Goal: Task Accomplishment & Management: Use online tool/utility

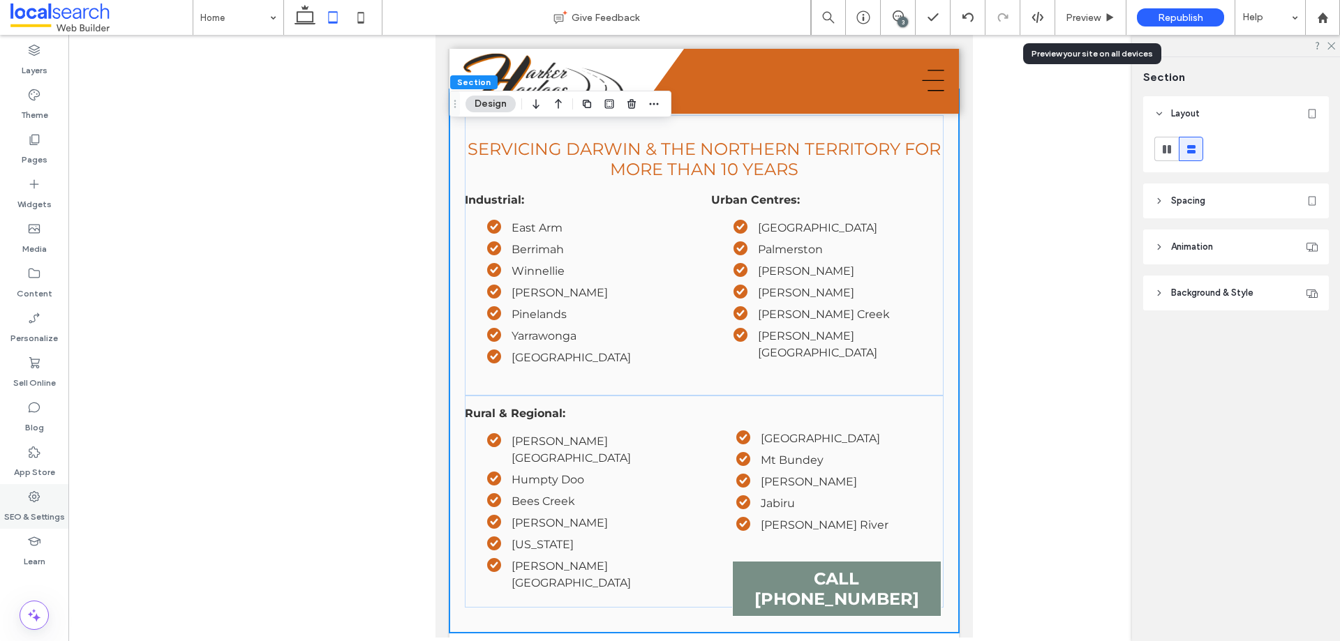
click at [41, 503] on div "SEO & Settings" at bounding box center [34, 506] width 68 height 45
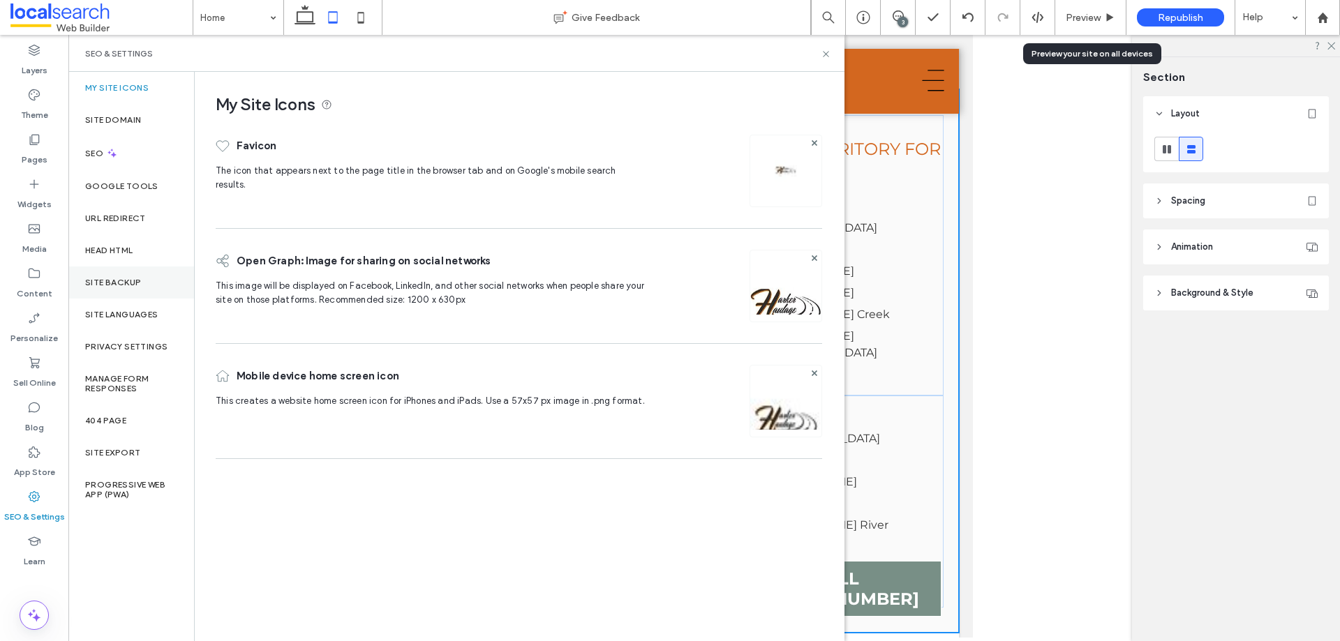
click at [118, 274] on div "Site Backup" at bounding box center [131, 283] width 126 height 32
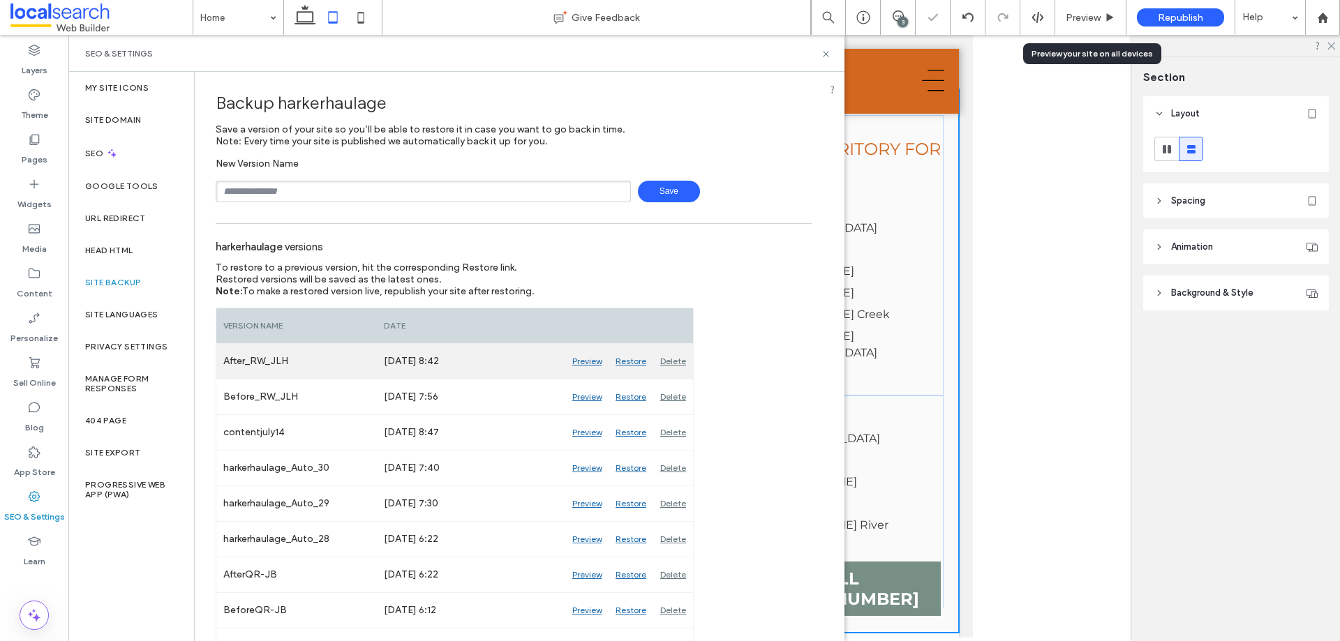
click at [673, 359] on div "Delete" at bounding box center [673, 361] width 40 height 35
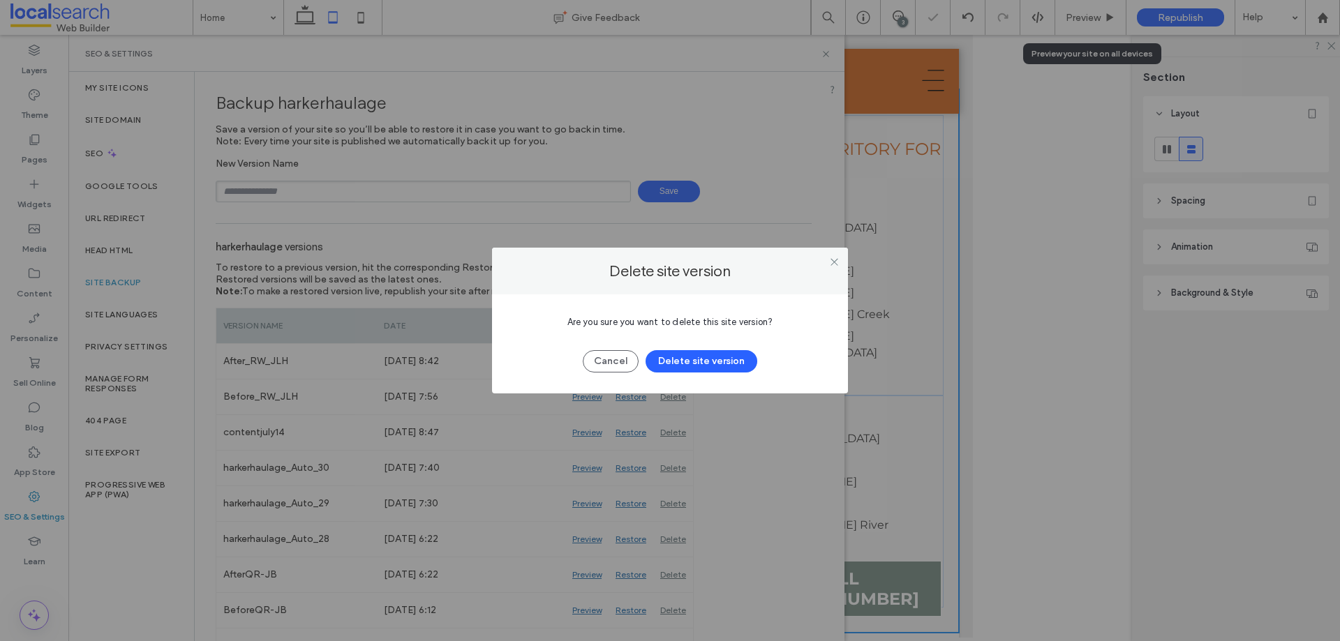
drag, startPoint x: 681, startPoint y: 356, endPoint x: 619, endPoint y: 333, distance: 65.6
click at [681, 357] on button "Delete site version" at bounding box center [702, 361] width 112 height 22
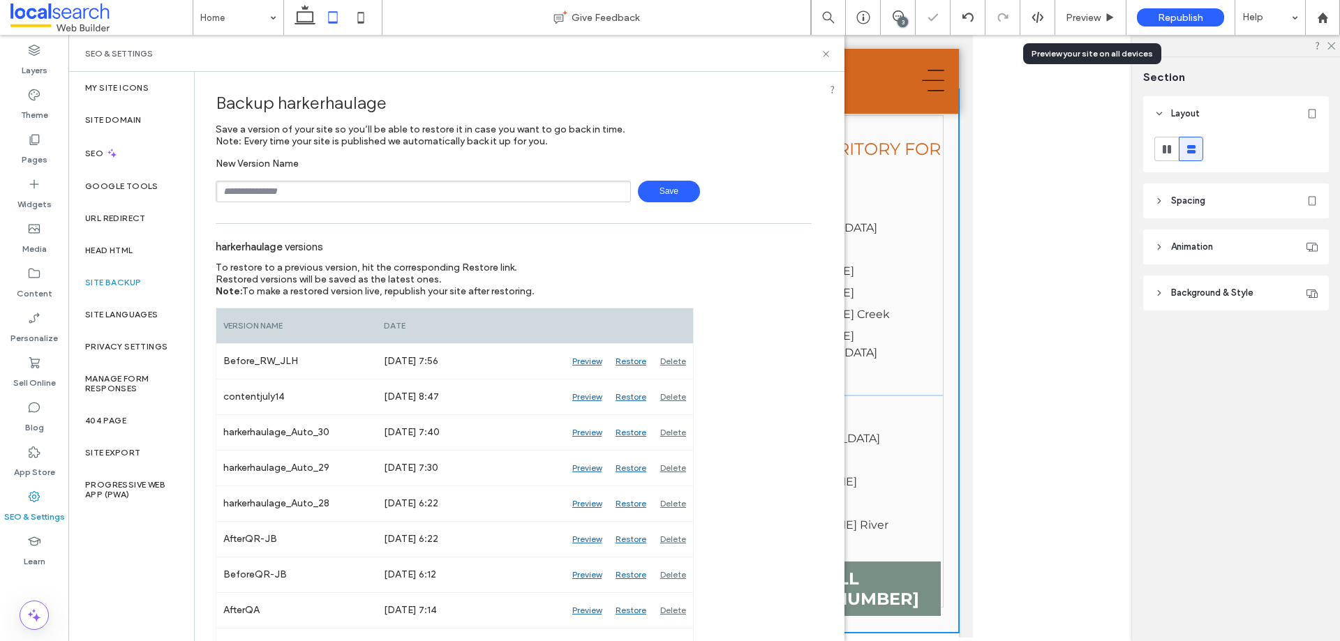
click at [362, 193] on input "text" at bounding box center [423, 192] width 415 height 22
type input "**********"
click at [648, 184] on span "Save" at bounding box center [669, 192] width 62 height 22
drag, startPoint x: 829, startPoint y: 54, endPoint x: 334, endPoint y: 35, distance: 495.3
click at [829, 54] on icon at bounding box center [826, 54] width 10 height 10
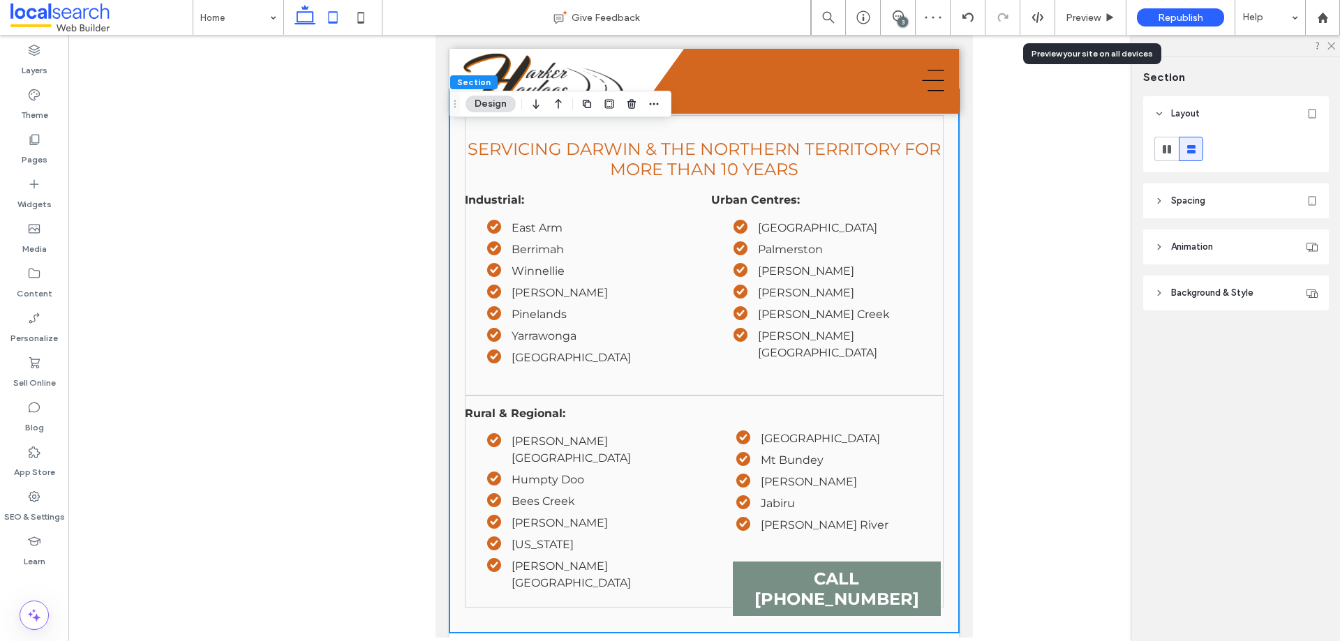
click at [311, 15] on icon at bounding box center [305, 17] width 28 height 28
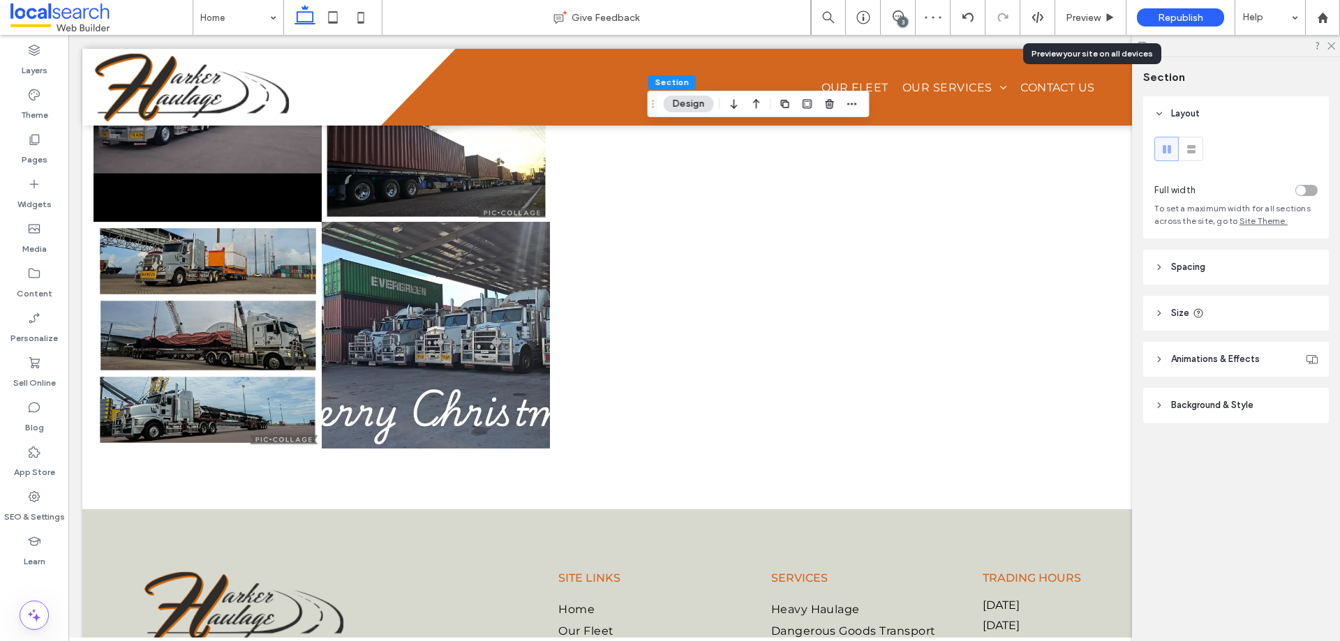
type input "*"
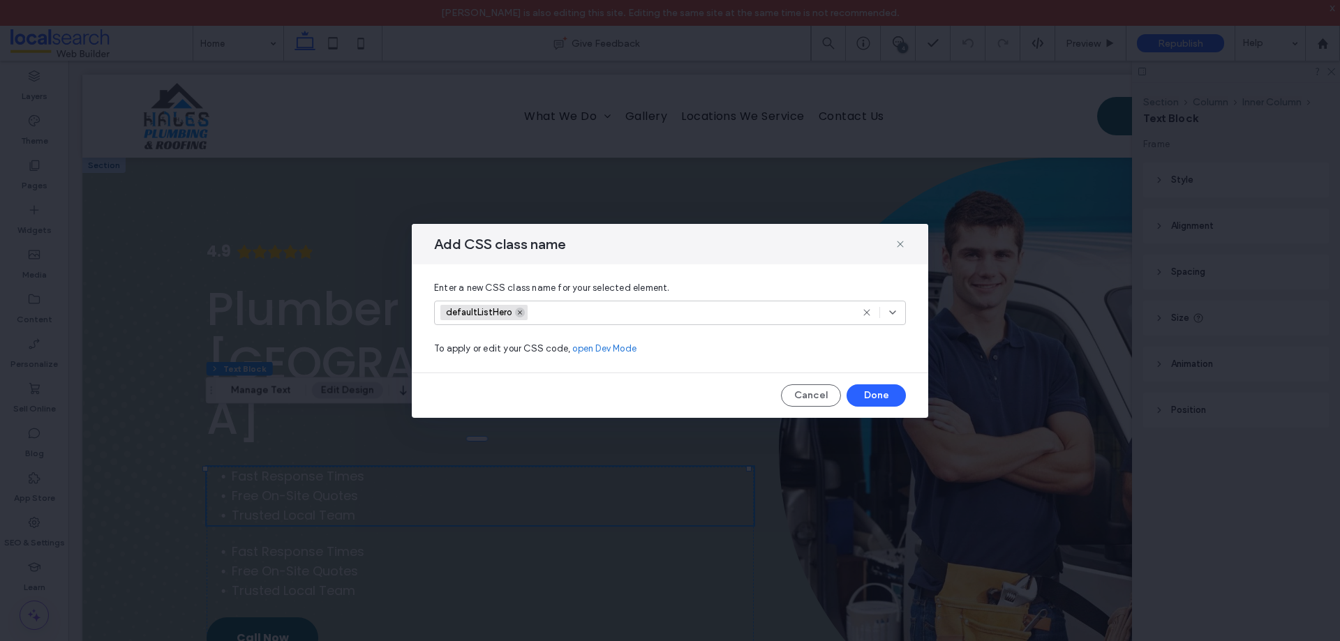
click at [517, 311] on icon at bounding box center [520, 312] width 7 height 7
drag, startPoint x: 881, startPoint y: 395, endPoint x: 481, endPoint y: 369, distance: 400.9
click at [881, 395] on button "Done" at bounding box center [876, 396] width 59 height 22
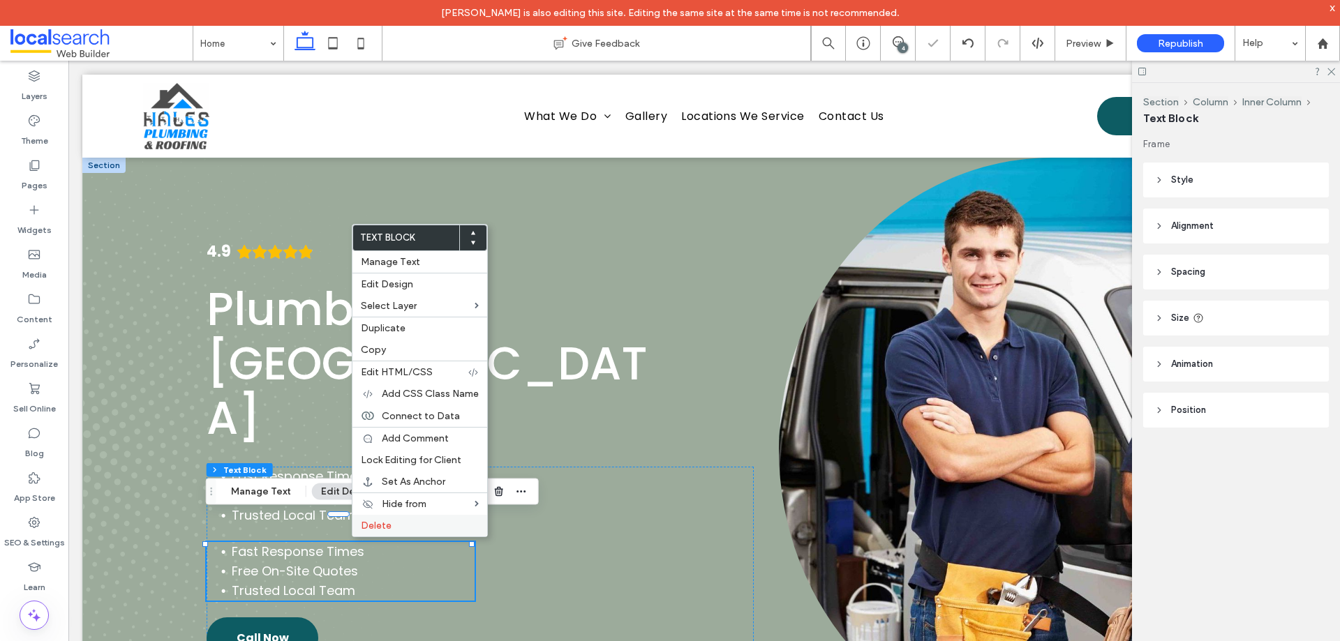
click at [379, 526] on span "Delete" at bounding box center [376, 526] width 31 height 12
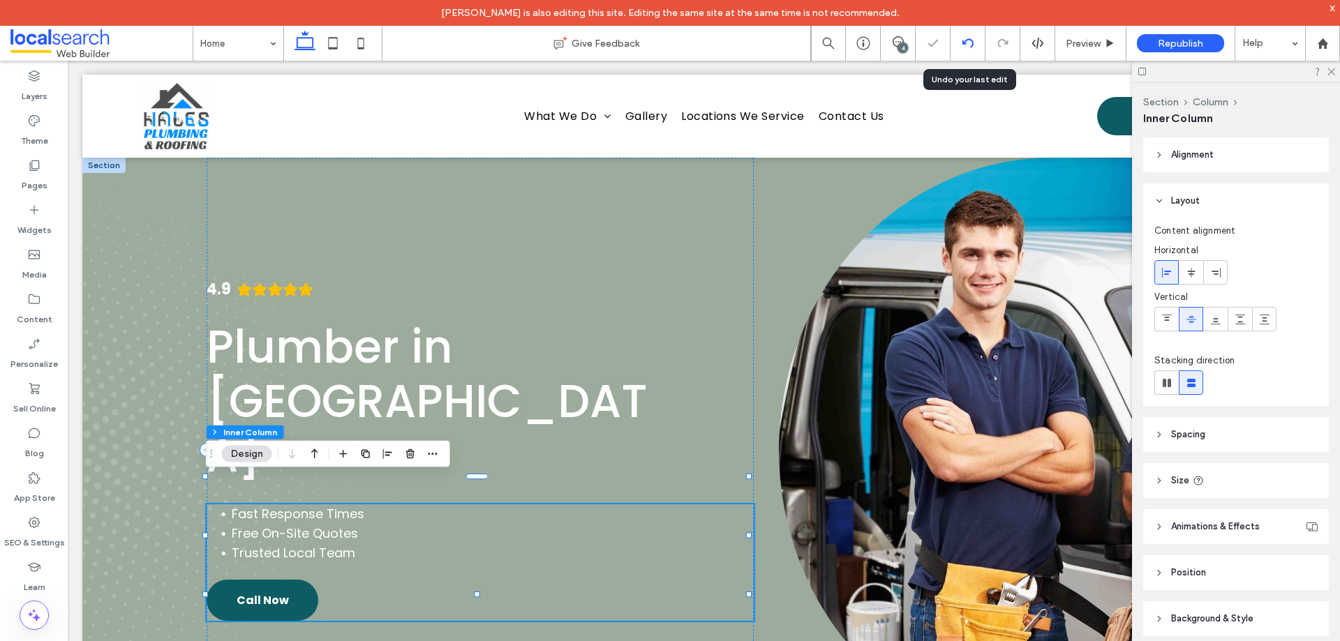
click at [974, 43] on div at bounding box center [968, 43] width 34 height 11
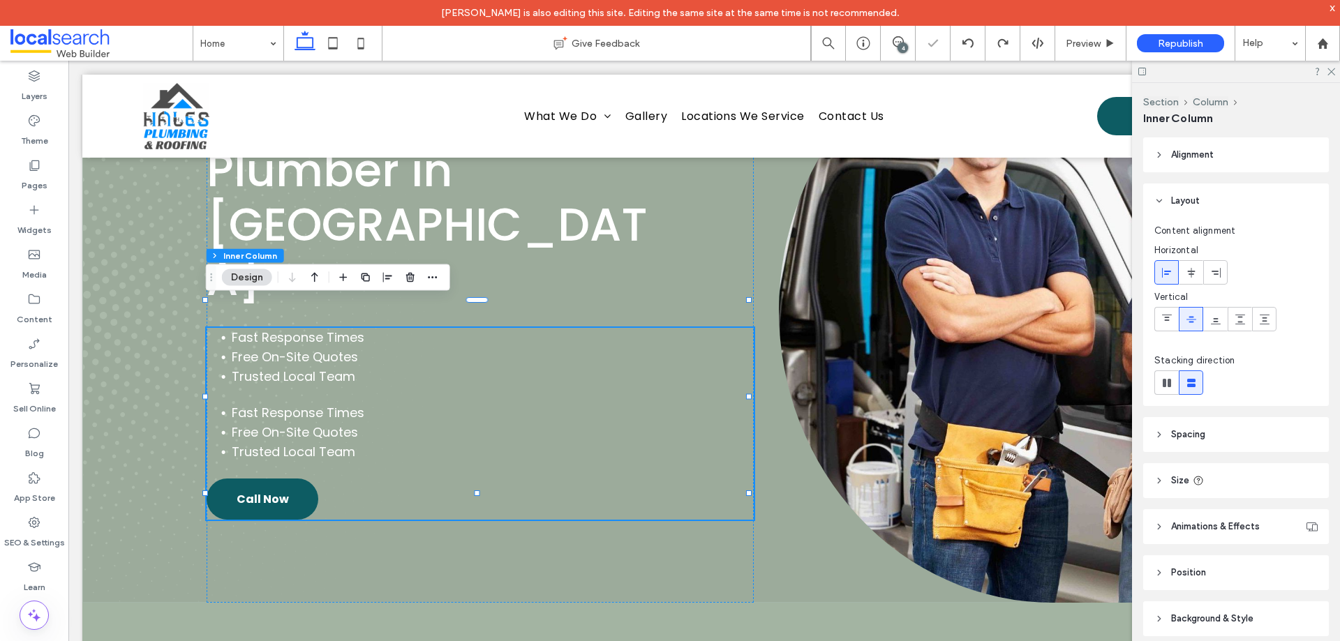
scroll to position [140, 0]
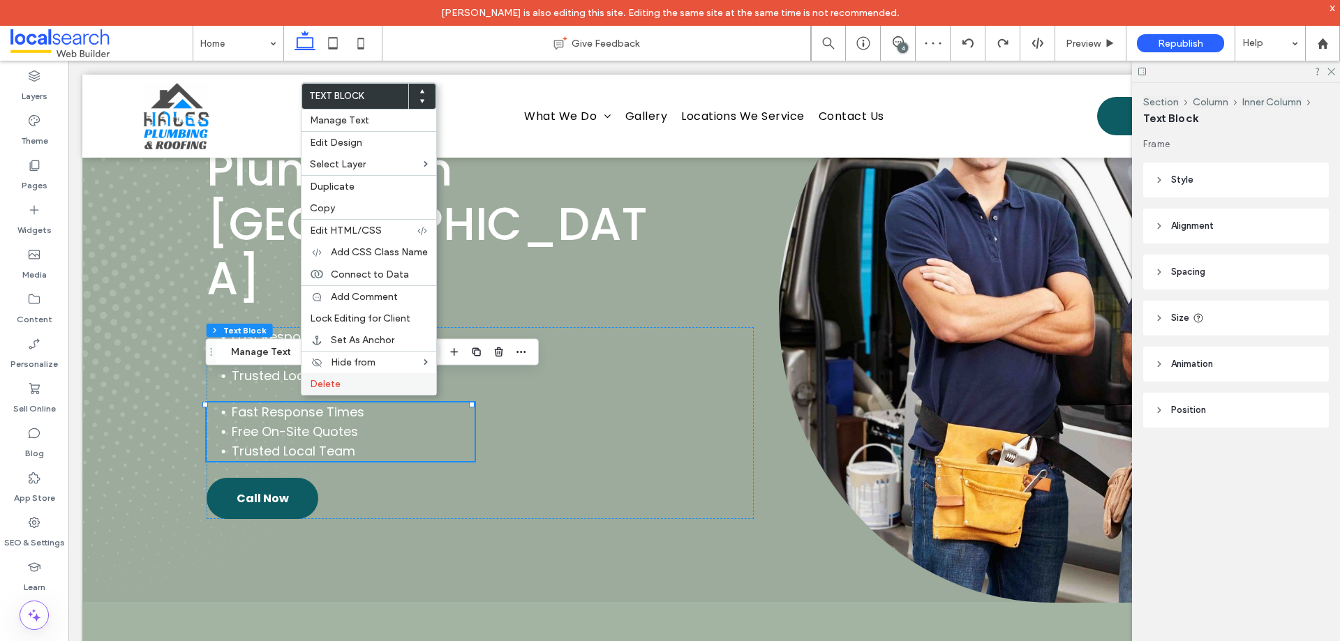
click at [331, 387] on span "Delete" at bounding box center [325, 384] width 31 height 12
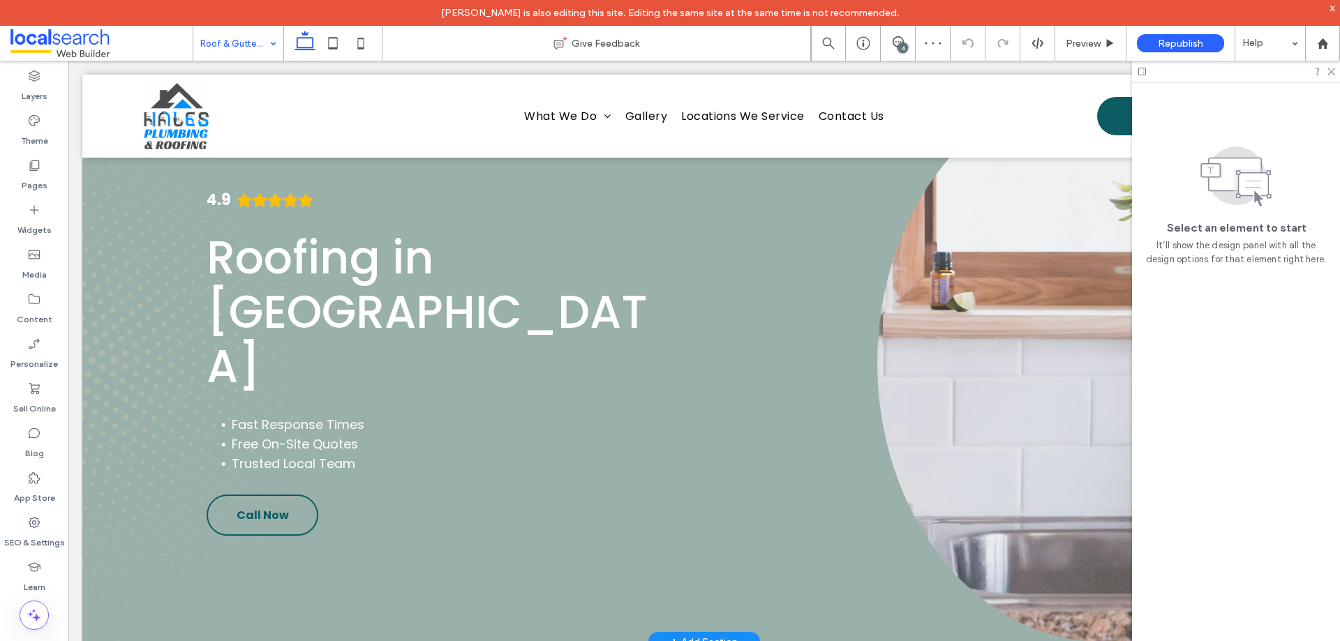
scroll to position [140, 0]
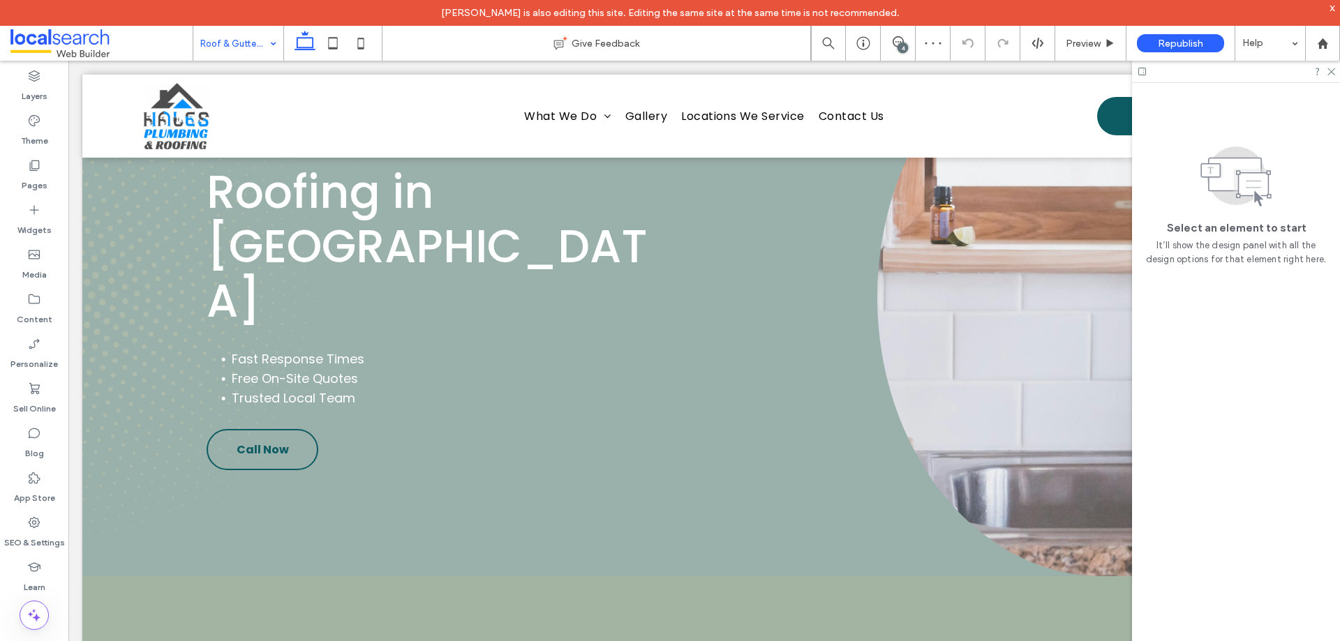
click at [221, 37] on input at bounding box center [234, 43] width 69 height 35
click at [232, 43] on input at bounding box center [234, 43] width 69 height 35
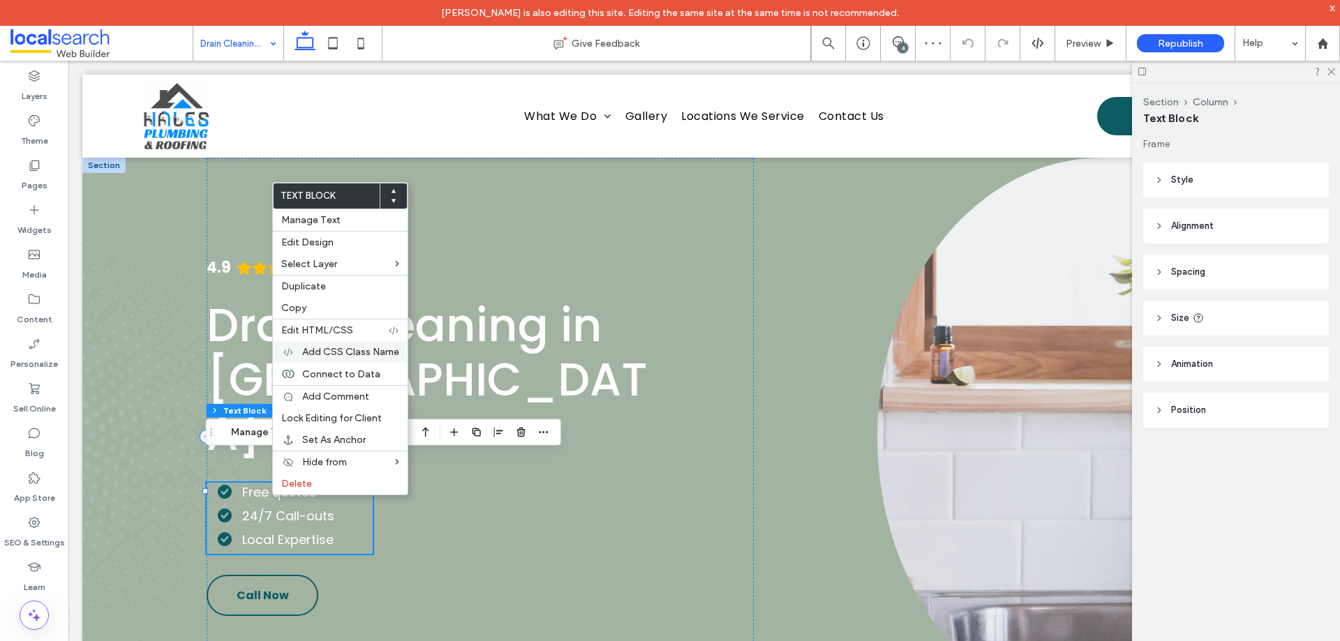
click at [357, 351] on span "Add CSS Class Name" at bounding box center [350, 352] width 97 height 12
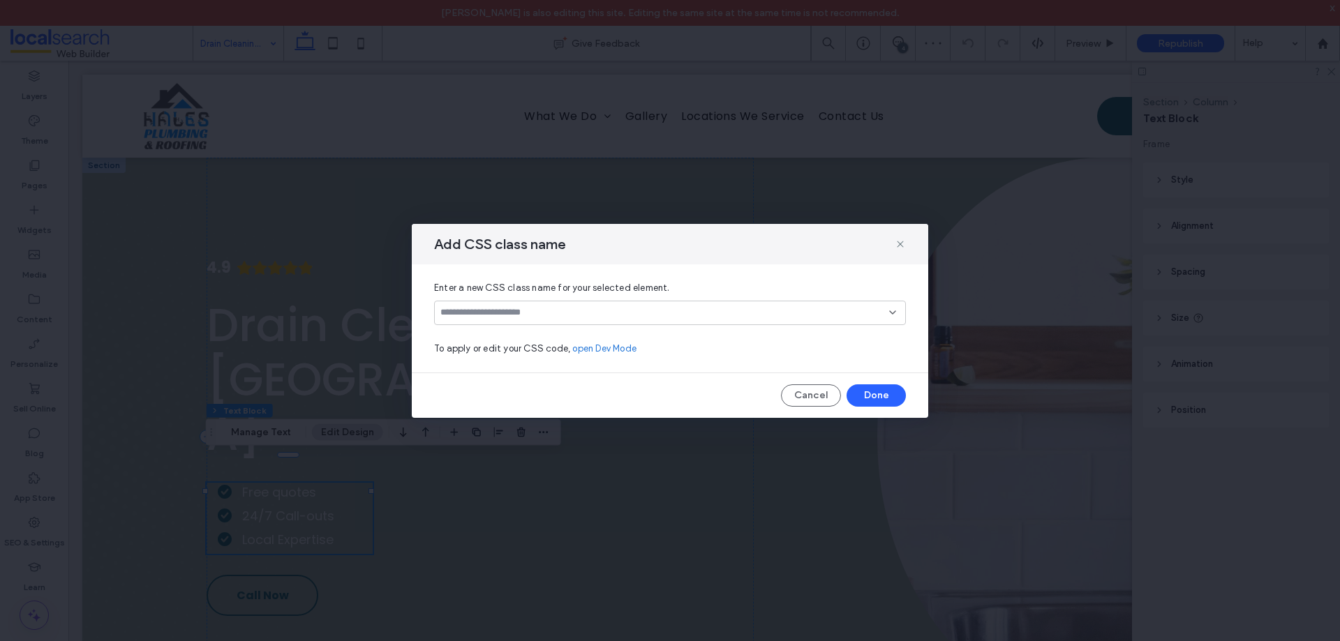
click at [893, 242] on div "Add CSS class name" at bounding box center [670, 244] width 517 height 40
drag, startPoint x: 900, startPoint y: 244, endPoint x: 347, endPoint y: 354, distance: 563.6
click at [900, 244] on use at bounding box center [900, 244] width 6 height 6
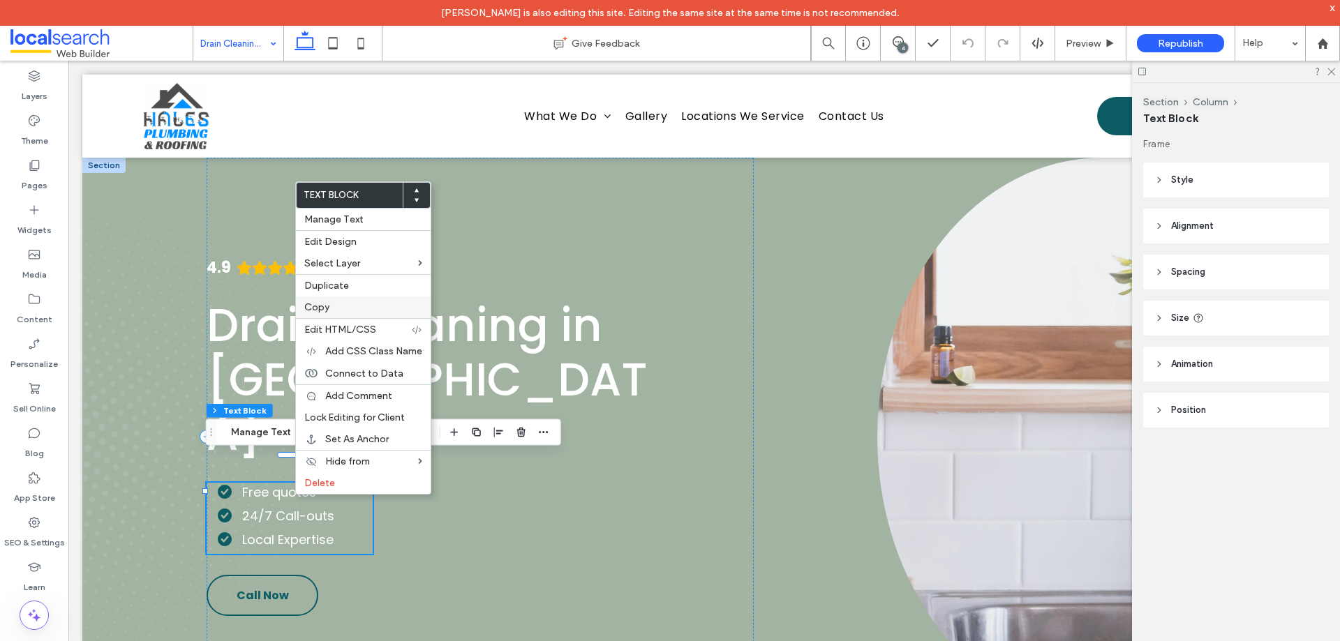
click at [340, 306] on label "Copy" at bounding box center [363, 308] width 118 height 12
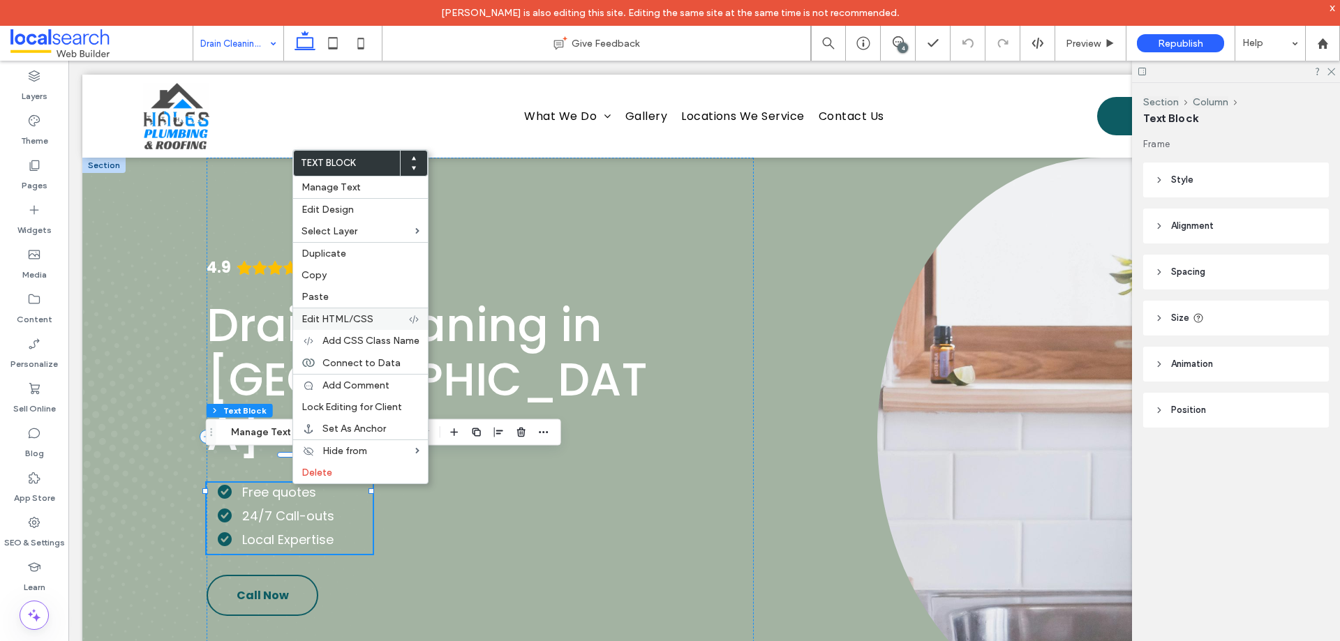
click at [373, 322] on label "Edit HTML/CSS" at bounding box center [355, 319] width 107 height 12
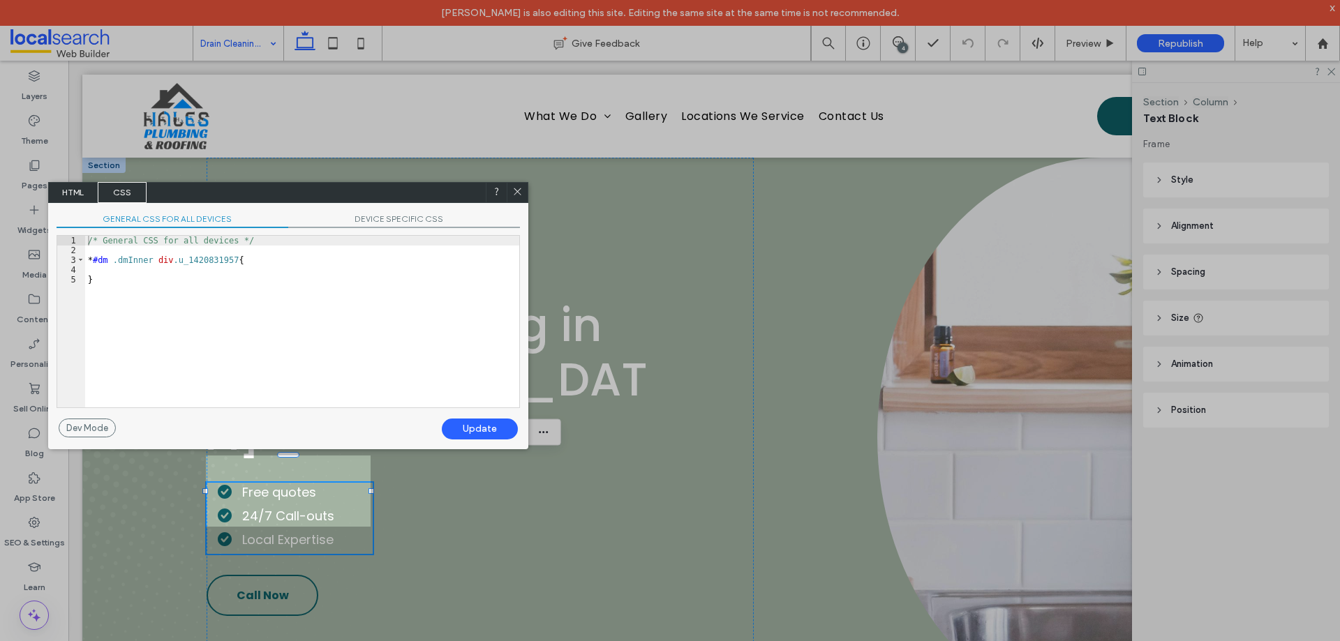
click at [86, 187] on span "HTML" at bounding box center [73, 192] width 49 height 21
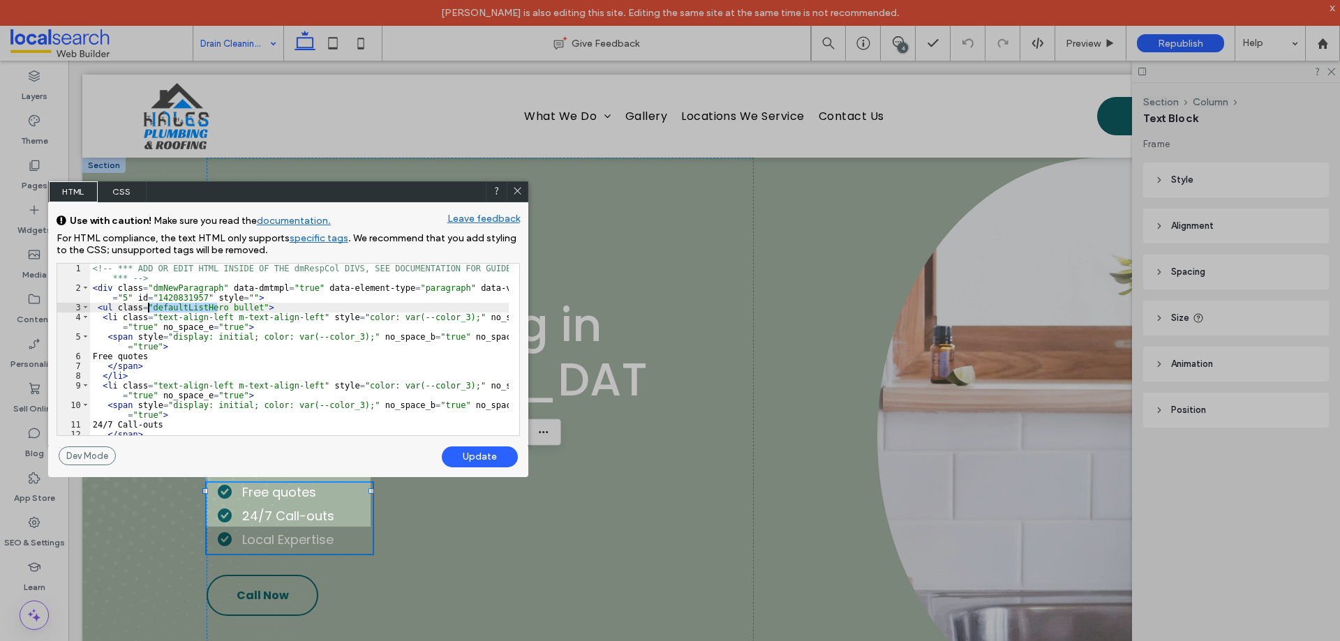
drag, startPoint x: 217, startPoint y: 308, endPoint x: 149, endPoint y: 309, distance: 68.4
click at [149, 309] on div "<!-- *** ADD OR EDIT HTML INSIDE OF THE dmRespCol DIVS, SEE DOCUMENTATION FOR G…" at bounding box center [299, 364] width 419 height 201
click at [523, 192] on div "No Alt Text (title tag missing)." at bounding box center [517, 191] width 21 height 21
drag, startPoint x: 517, startPoint y: 188, endPoint x: 248, endPoint y: 54, distance: 301.2
click at [517, 188] on icon at bounding box center [517, 191] width 10 height 10
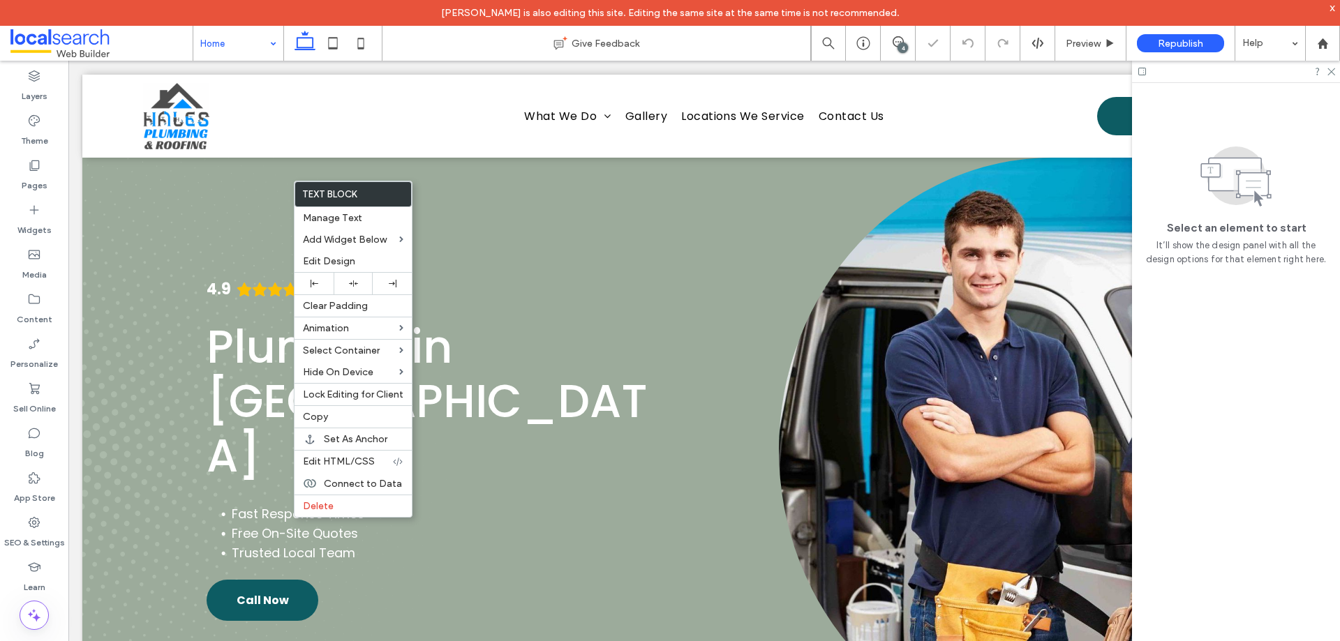
drag, startPoint x: 363, startPoint y: 571, endPoint x: 264, endPoint y: 511, distance: 115.9
click at [264, 525] on span "Free On-Site Quotes" at bounding box center [295, 533] width 126 height 17
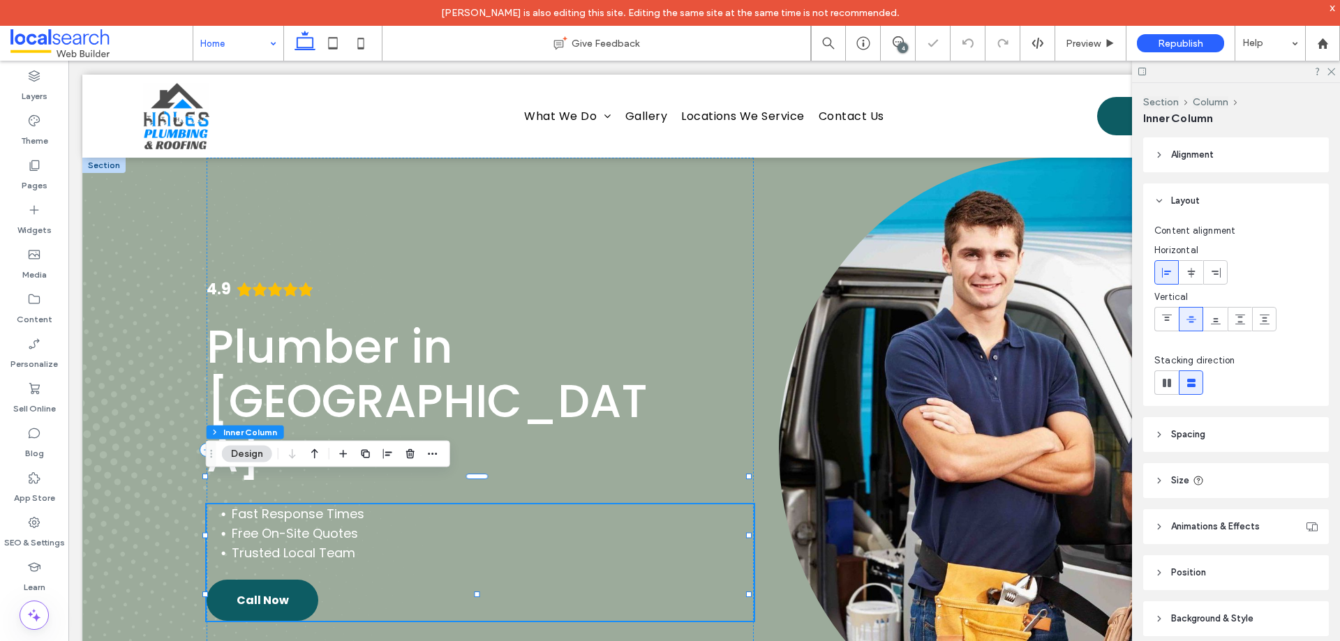
click at [264, 525] on span "Free On-Site Quotes" at bounding box center [295, 533] width 126 height 17
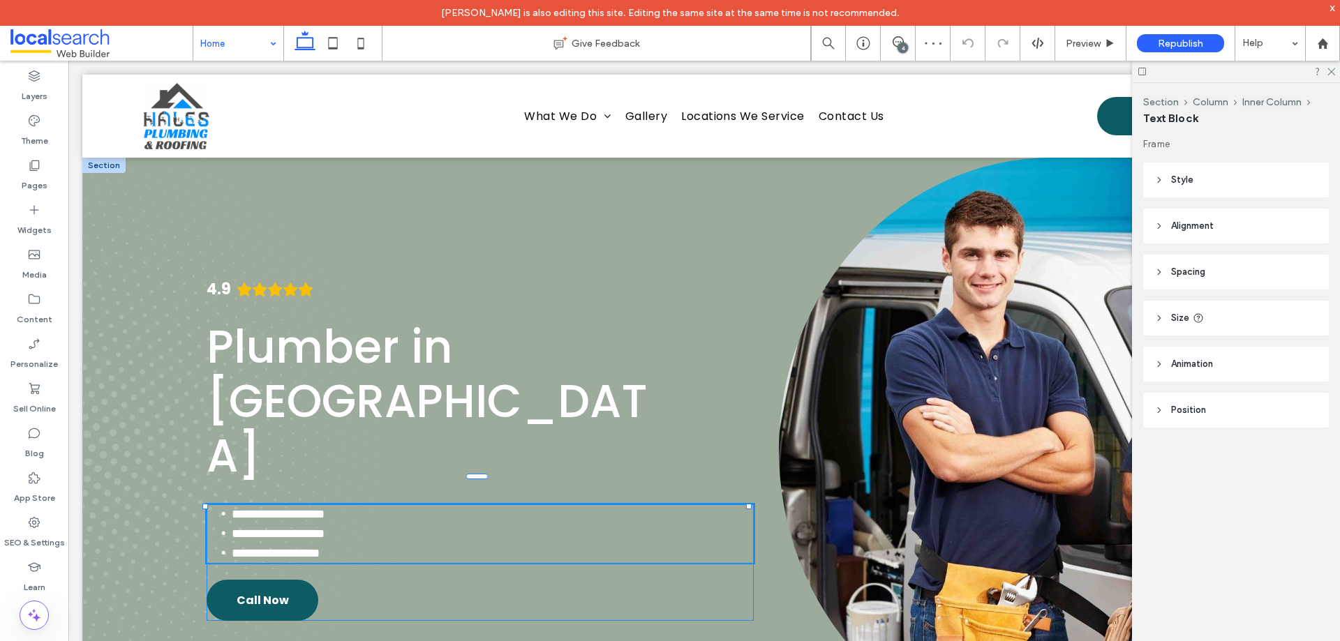
type input "*******"
type input "**"
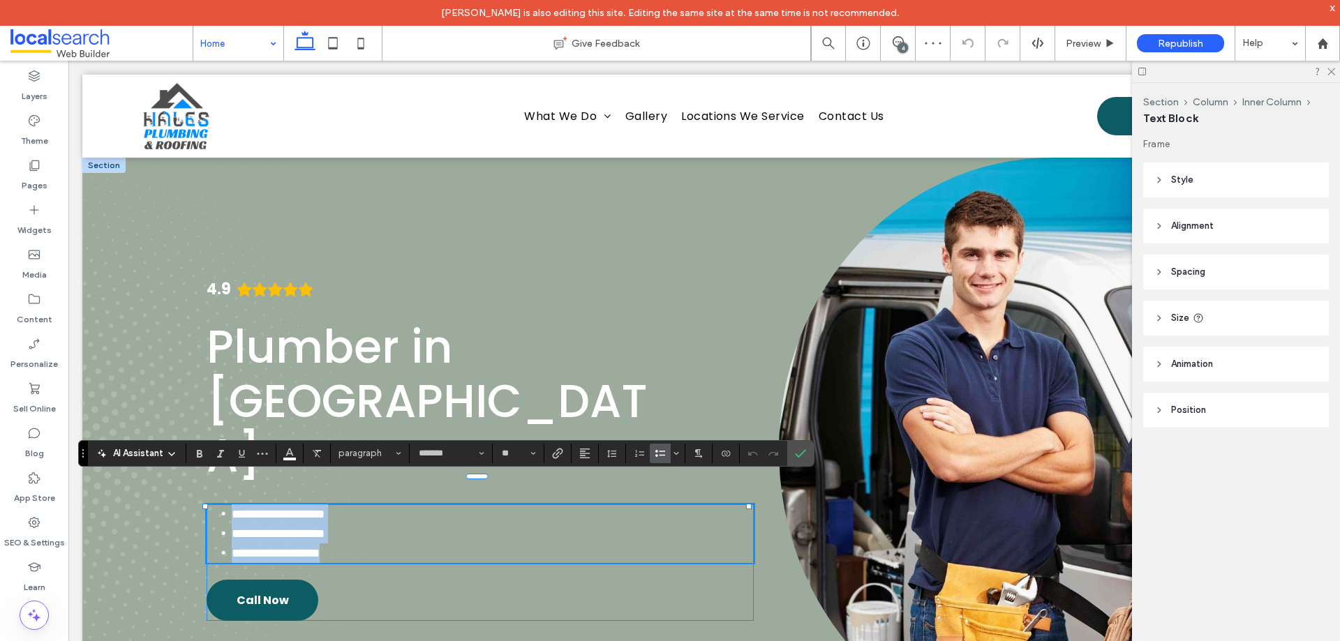
drag, startPoint x: 264, startPoint y: 511, endPoint x: 583, endPoint y: 459, distance: 323.2
click at [779, 353] on div "Button" at bounding box center [1052, 450] width 547 height 585
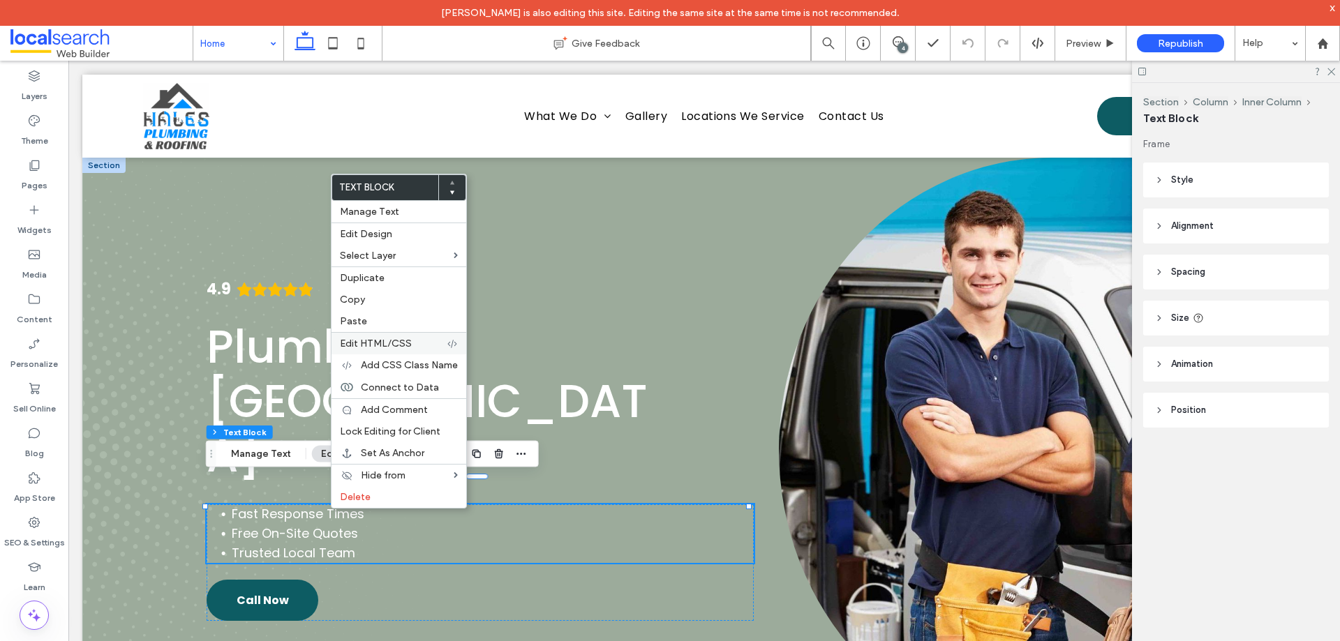
click at [403, 343] on span "Edit HTML/CSS" at bounding box center [376, 344] width 72 height 12
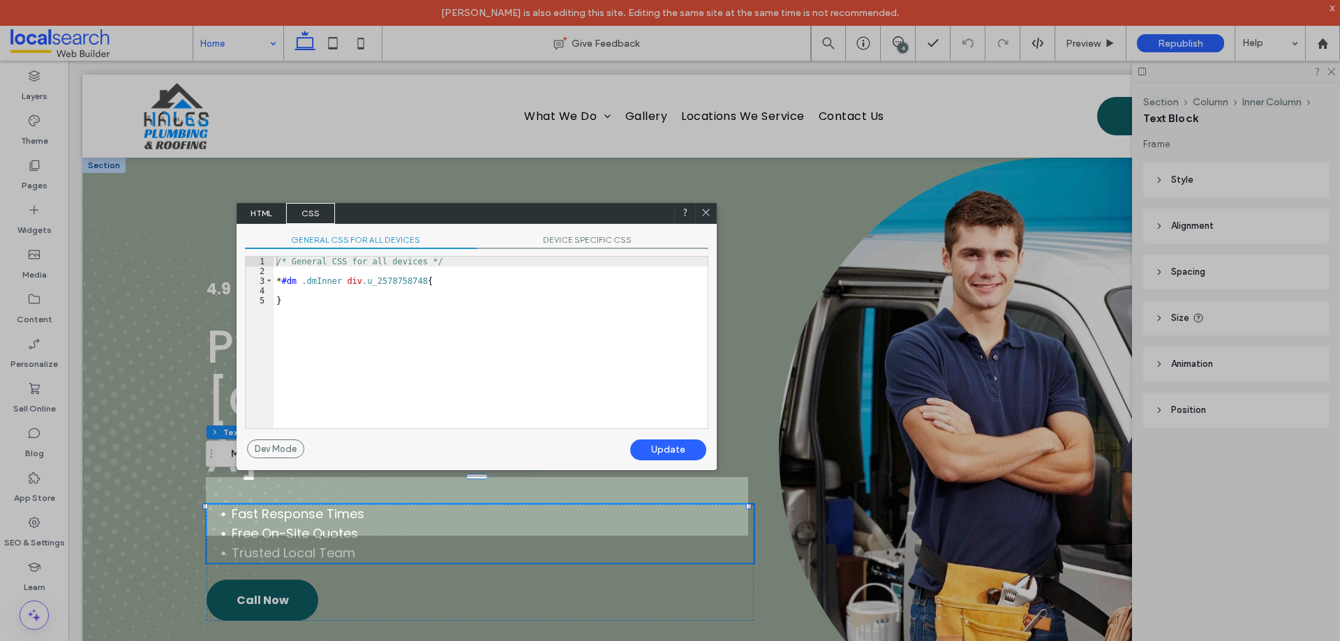
click at [279, 210] on span "HTML" at bounding box center [261, 213] width 49 height 21
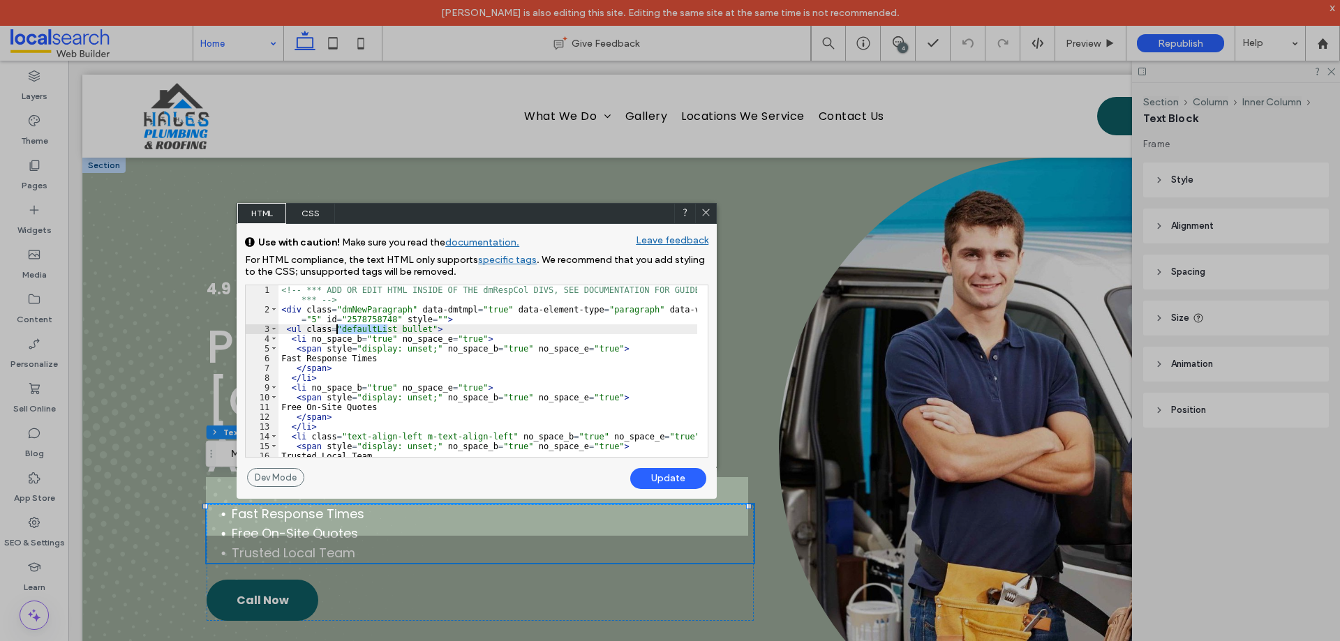
drag, startPoint x: 387, startPoint y: 329, endPoint x: 336, endPoint y: 329, distance: 50.3
click at [336, 329] on div "<!-- *** ADD OR EDIT HTML INSIDE OF THE dmRespCol DIVS, SEE DOCUMENTATION FOR G…" at bounding box center [488, 385] width 419 height 201
click at [658, 480] on div "Update" at bounding box center [668, 478] width 76 height 21
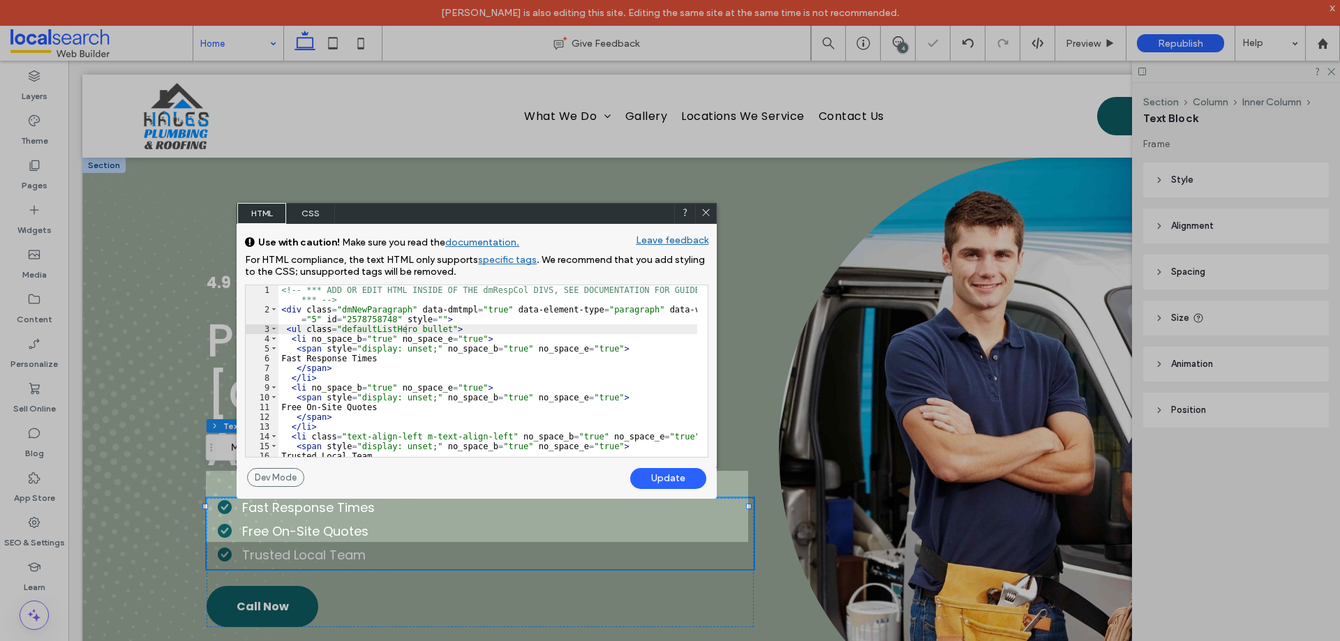
click at [703, 211] on use at bounding box center [706, 212] width 7 height 7
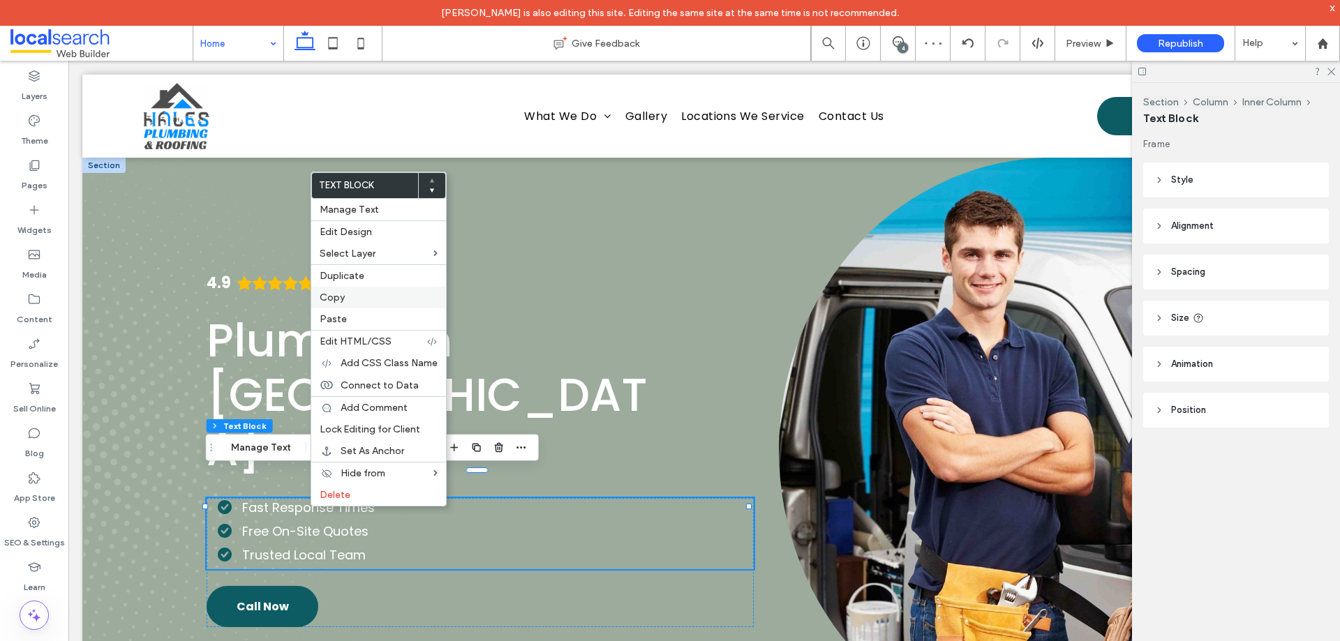
click at [349, 300] on label "Copy" at bounding box center [379, 298] width 118 height 12
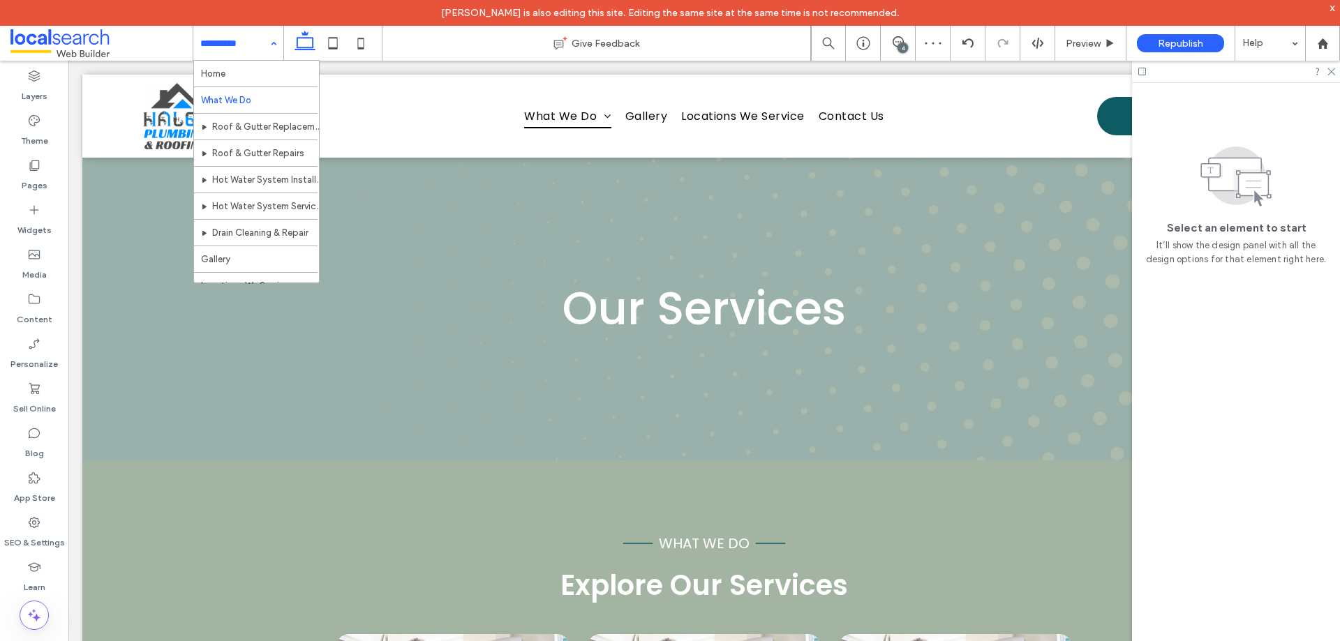
click at [255, 42] on input at bounding box center [234, 43] width 69 height 35
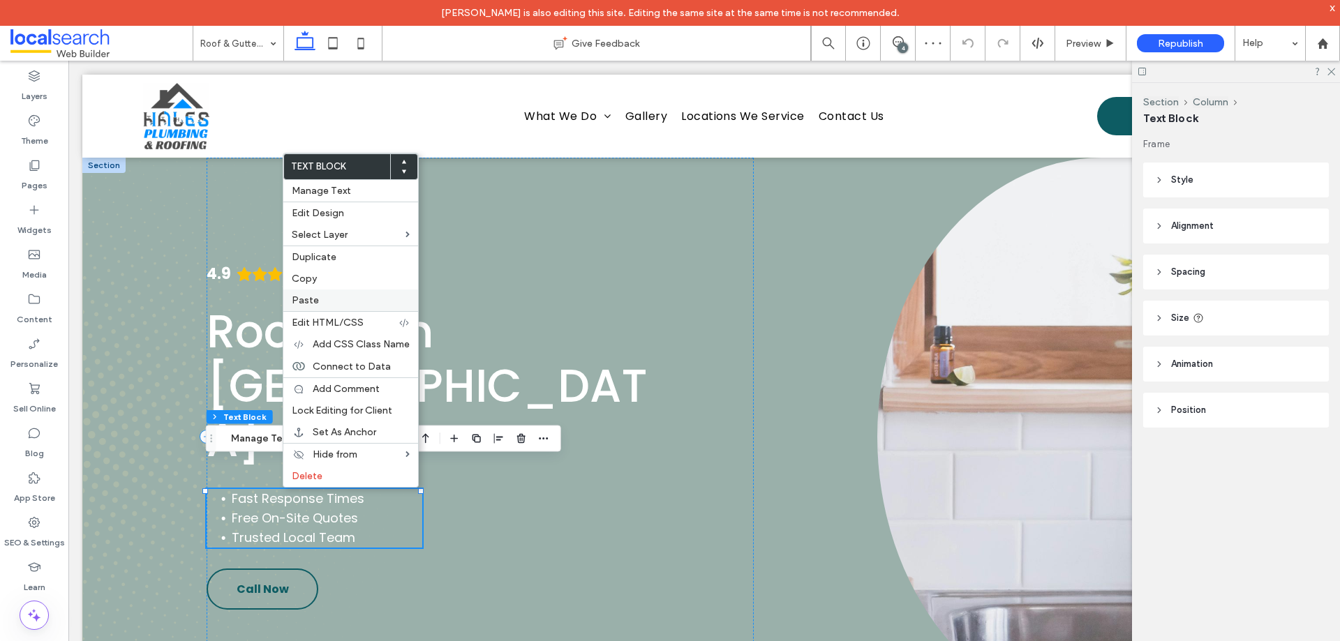
click at [325, 297] on label "Paste" at bounding box center [351, 301] width 118 height 12
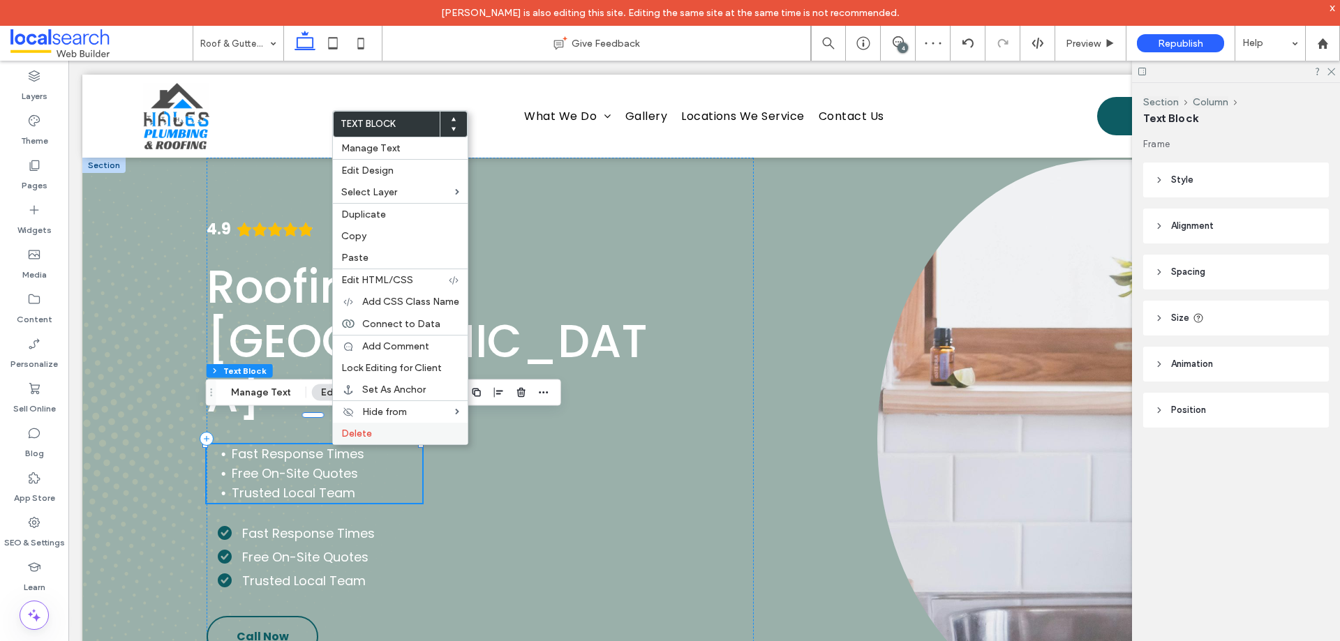
click at [346, 429] on span "Delete" at bounding box center [356, 434] width 31 height 12
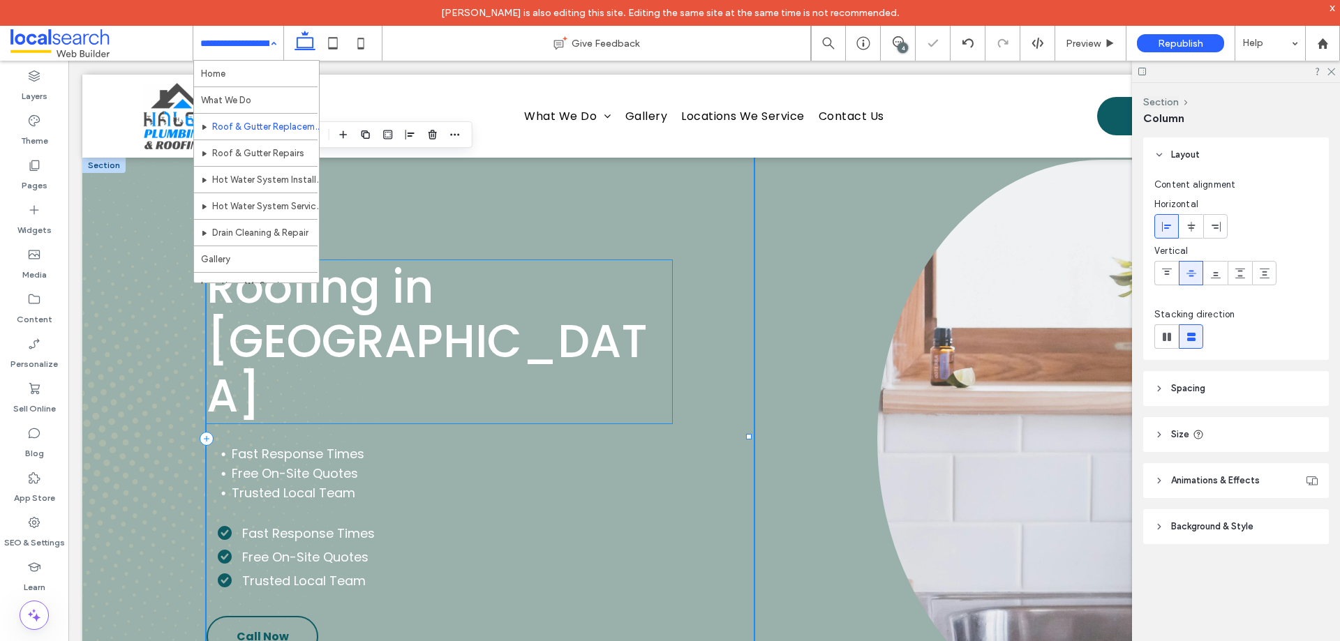
click at [325, 484] on li "Trusted Local Team" at bounding box center [327, 494] width 191 height 20
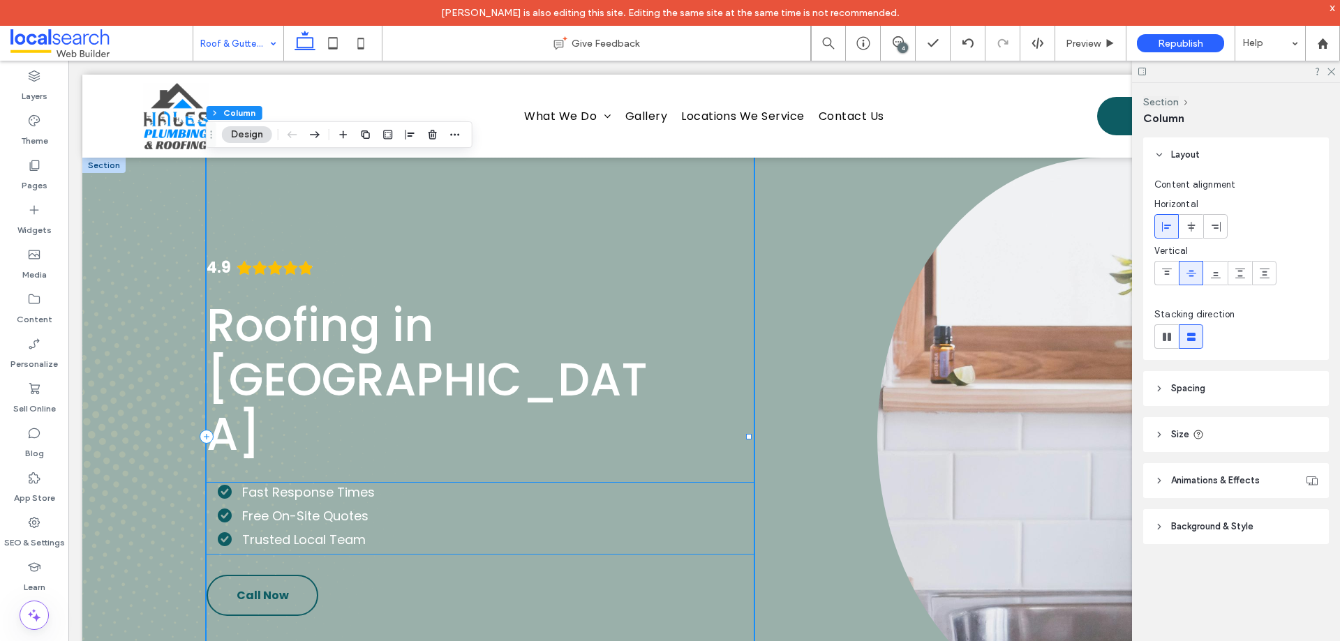
click at [314, 531] on span "Trusted Local Team" at bounding box center [304, 539] width 124 height 17
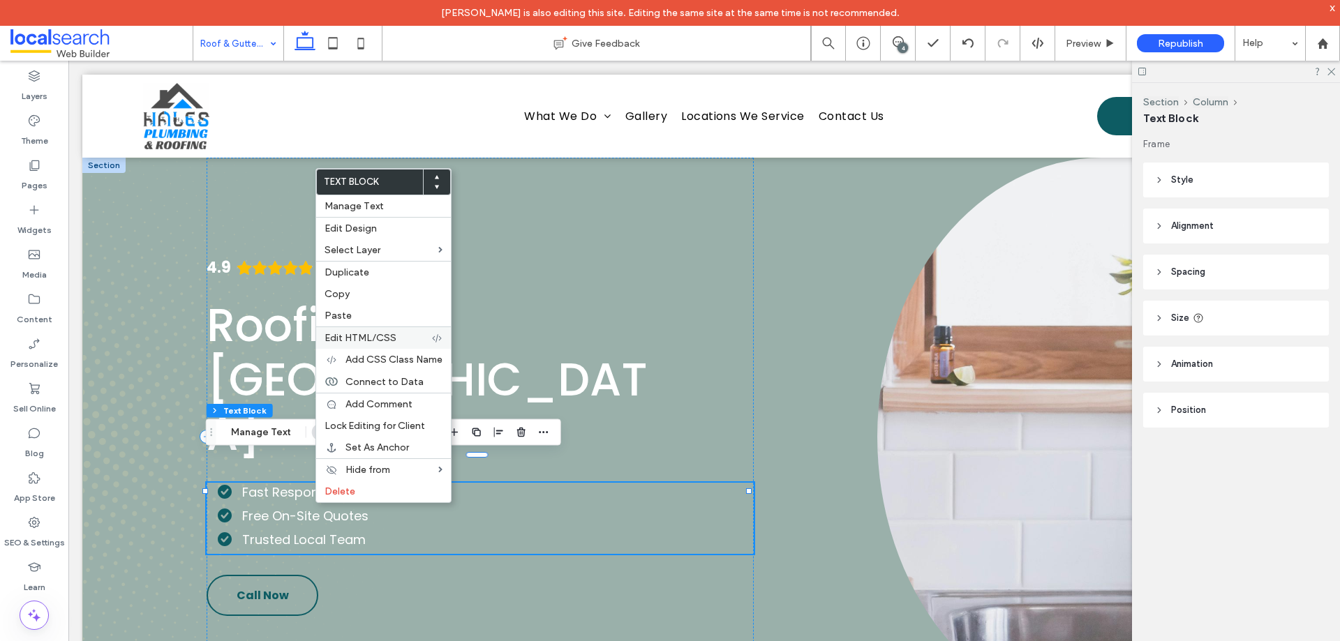
click at [385, 340] on span "Edit HTML/CSS" at bounding box center [361, 338] width 72 height 12
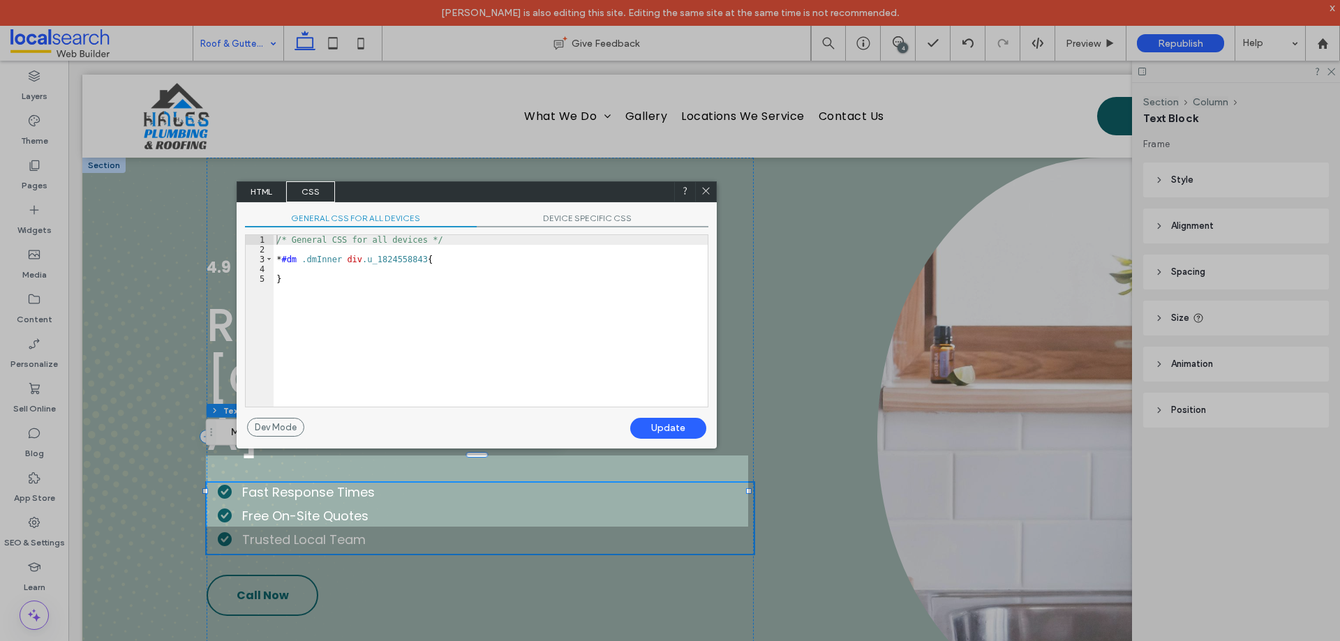
click at [258, 186] on span "HTML" at bounding box center [261, 191] width 49 height 21
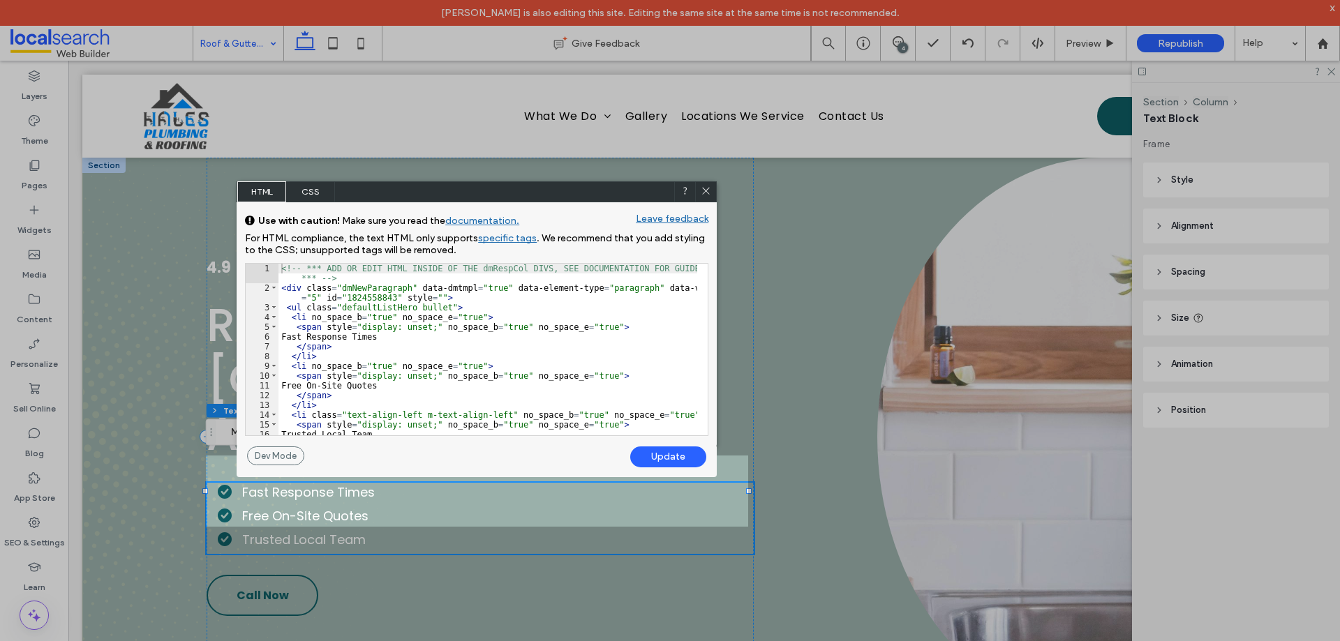
click at [703, 186] on icon at bounding box center [706, 191] width 10 height 10
